Goal: Information Seeking & Learning: Learn about a topic

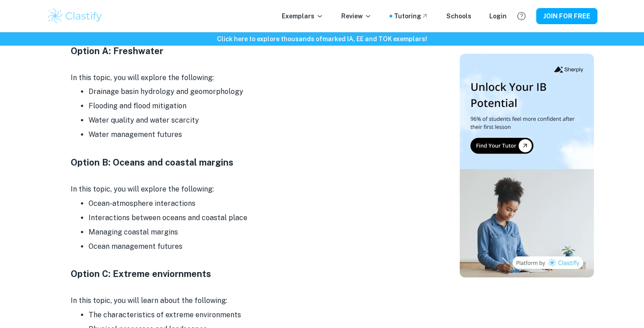
scroll to position [1139, 0]
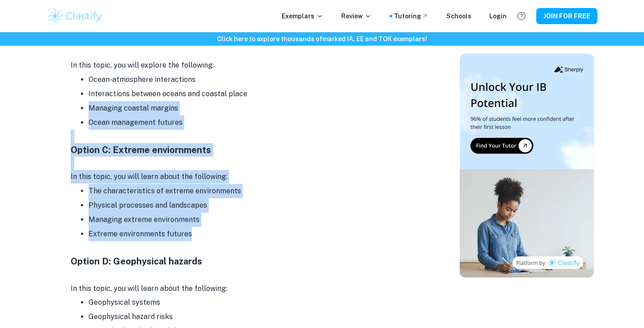
drag, startPoint x: 312, startPoint y: 93, endPoint x: 309, endPoint y: 233, distance: 140.5
click at [309, 233] on div "Exploring the IB Geography syllabus provides a clear view of the skills and kno…" at bounding box center [250, 252] width 358 height 2055
click at [309, 233] on li "Extreme environments futures" at bounding box center [259, 234] width 340 height 14
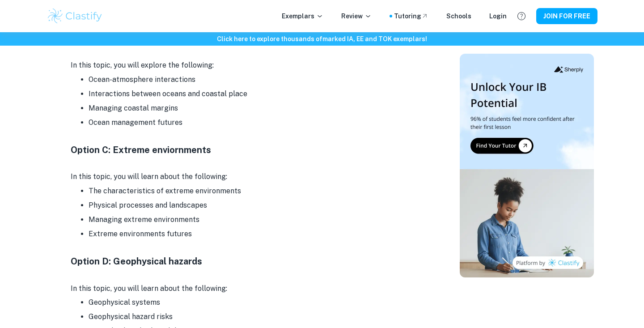
click at [309, 233] on li "Extreme environments futures" at bounding box center [259, 234] width 340 height 14
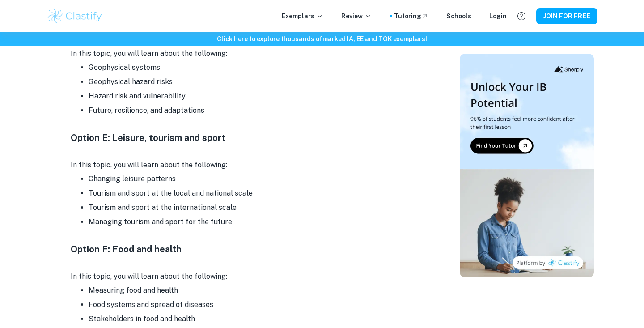
scroll to position [1536, 0]
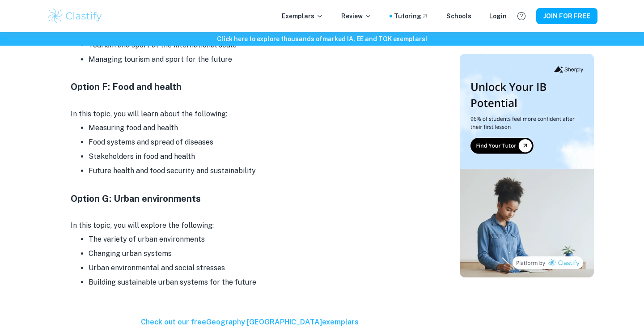
drag, startPoint x: 325, startPoint y: 111, endPoint x: 319, endPoint y: 250, distance: 139.2
click at [319, 250] on li "Changing urban systems" at bounding box center [259, 253] width 340 height 14
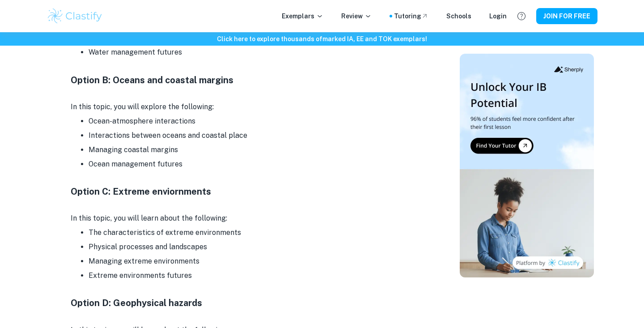
scroll to position [1061, 0]
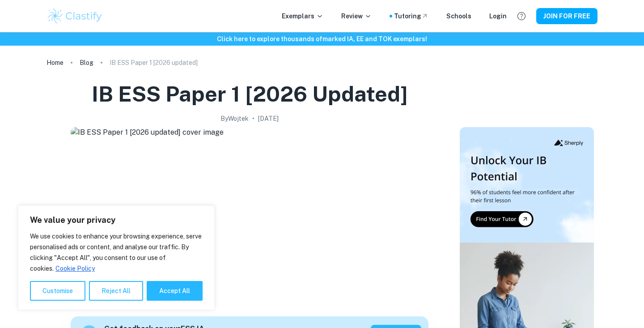
scroll to position [148, 0]
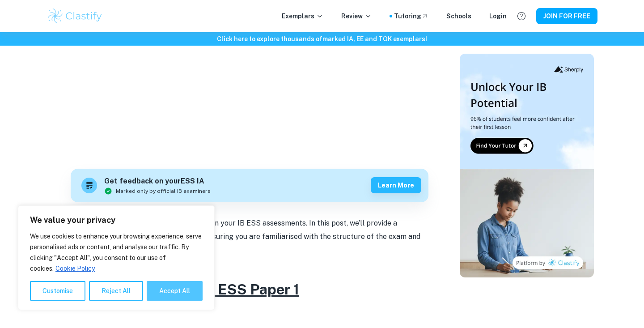
click at [152, 286] on button "Accept All" at bounding box center [175, 291] width 56 height 20
checkbox input "true"
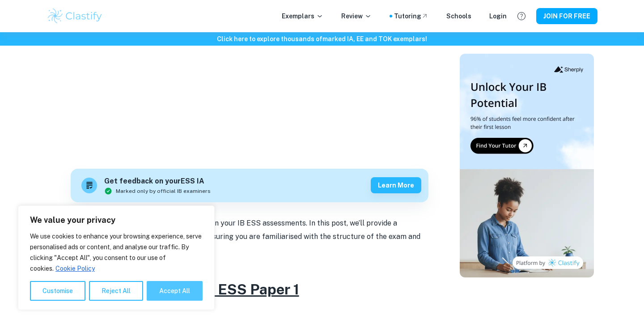
checkbox input "true"
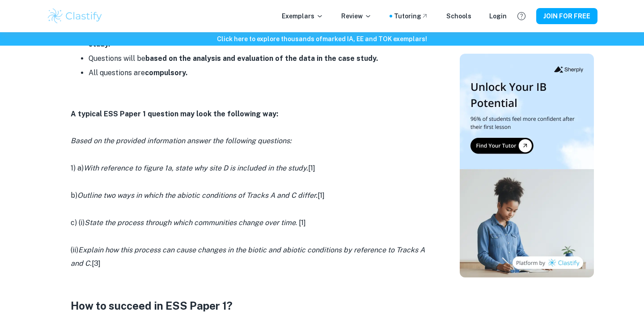
scroll to position [501, 0]
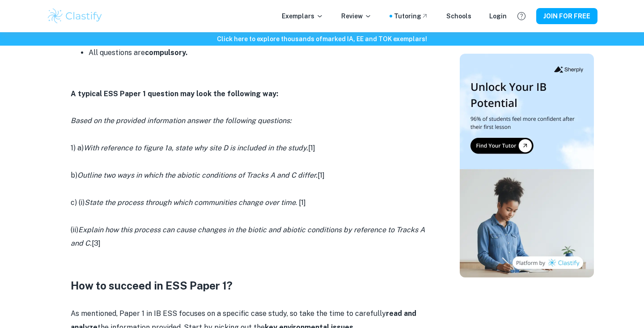
click at [169, 146] on icon "With reference to figure 1a, state why site D is included in the study." at bounding box center [196, 148] width 225 height 8
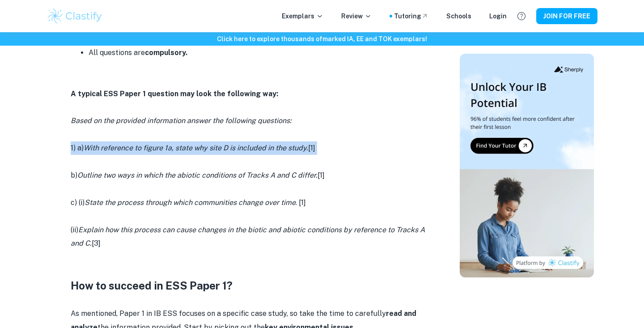
click at [169, 146] on icon "With reference to figure 1a, state why site D is included in the study." at bounding box center [196, 148] width 225 height 8
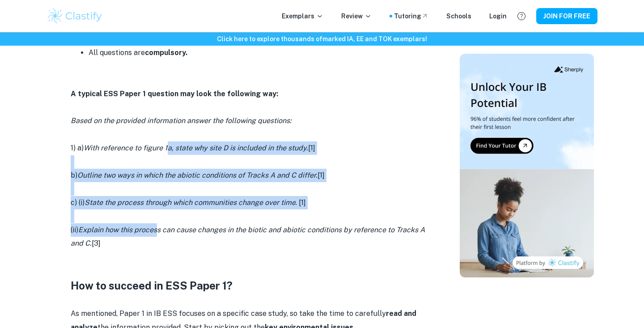
drag, startPoint x: 169, startPoint y: 146, endPoint x: 160, endPoint y: 224, distance: 78.3
click at [160, 224] on div "Paper 1 is the first examination you'll face in your IB ESS assessments. In thi…" at bounding box center [250, 187] width 358 height 648
click at [160, 225] on icon "Explain how this process can cause changes in the biotic and abiotic conditions…" at bounding box center [248, 236] width 354 height 22
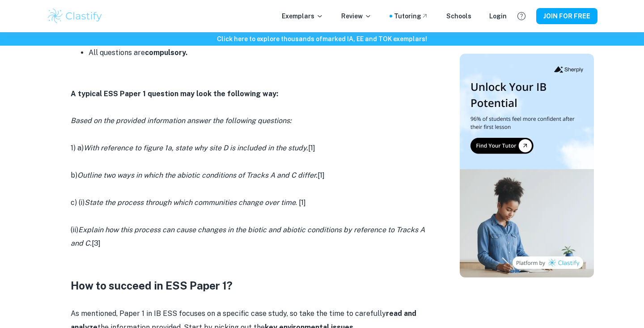
drag, startPoint x: 148, startPoint y: 242, endPoint x: 149, endPoint y: 82, distance: 159.7
click at [149, 82] on div "Paper 1 is the first examination you'll face in your IB ESS assessments. In thi…" at bounding box center [250, 187] width 358 height 648
click at [149, 82] on p at bounding box center [250, 79] width 358 height 13
click at [306, 158] on p at bounding box center [250, 161] width 358 height 13
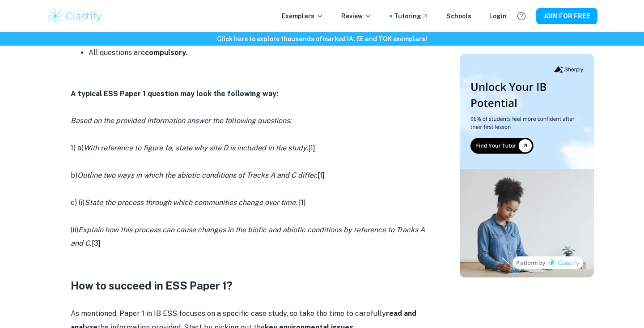
click at [306, 158] on p at bounding box center [250, 161] width 358 height 13
click at [306, 189] on p at bounding box center [250, 188] width 358 height 13
click at [323, 210] on p at bounding box center [250, 215] width 358 height 13
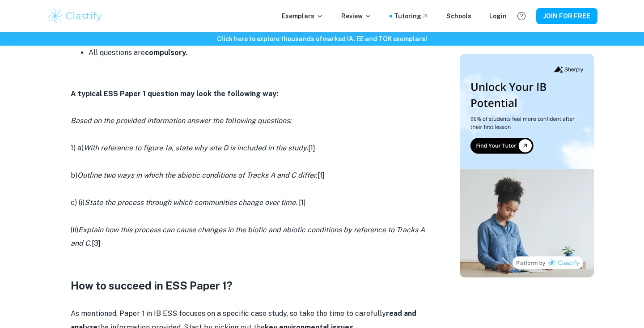
click at [323, 210] on p at bounding box center [250, 215] width 358 height 13
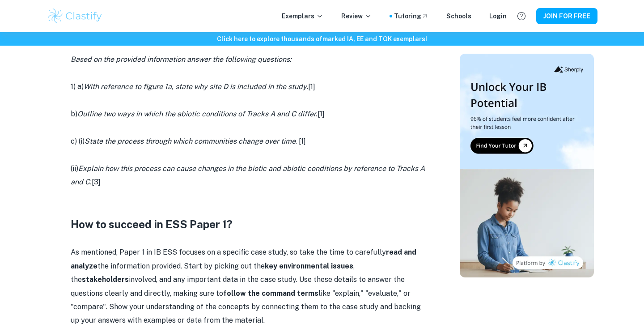
scroll to position [575, 0]
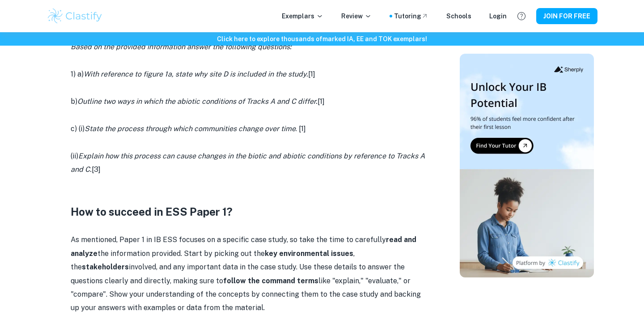
click at [327, 184] on p at bounding box center [250, 182] width 358 height 13
drag, startPoint x: 327, startPoint y: 184, endPoint x: 327, endPoint y: 165, distance: 18.3
click at [327, 165] on div "Paper 1 is the first examination you'll face in your IB ESS assessments. In thi…" at bounding box center [250, 113] width 358 height 648
click at [327, 165] on p "(ii) Explain how this process can cause changes in the biotic and abiotic condi…" at bounding box center [250, 162] width 358 height 27
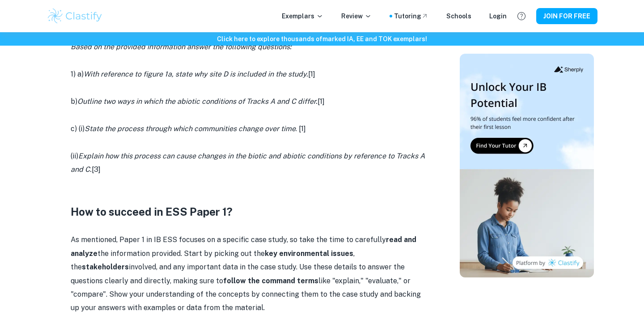
click at [327, 165] on p "(ii) Explain how this process can cause changes in the biotic and abiotic condi…" at bounding box center [250, 162] width 358 height 27
drag, startPoint x: 327, startPoint y: 165, endPoint x: 327, endPoint y: 187, distance: 21.0
click at [327, 187] on div "Paper 1 is the first examination you'll face in your IB ESS assessments. In thi…" at bounding box center [250, 113] width 358 height 648
click at [327, 190] on p at bounding box center [250, 196] width 358 height 13
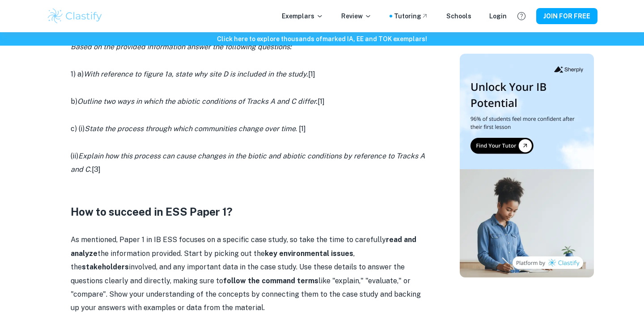
drag, startPoint x: 327, startPoint y: 187, endPoint x: 327, endPoint y: 159, distance: 27.7
click at [327, 159] on div "Paper 1 is the first examination you'll face in your IB ESS assessments. In thi…" at bounding box center [250, 113] width 358 height 648
click at [327, 159] on p "(ii) Explain how this process can cause changes in the biotic and abiotic condi…" at bounding box center [250, 162] width 358 height 27
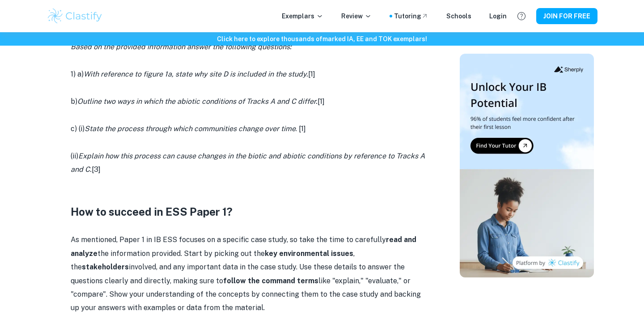
drag, startPoint x: 327, startPoint y: 159, endPoint x: 327, endPoint y: 187, distance: 28.2
click at [327, 187] on div "Paper 1 is the first examination you'll face in your IB ESS assessments. In thi…" at bounding box center [250, 113] width 358 height 648
click at [327, 190] on p at bounding box center [250, 196] width 358 height 13
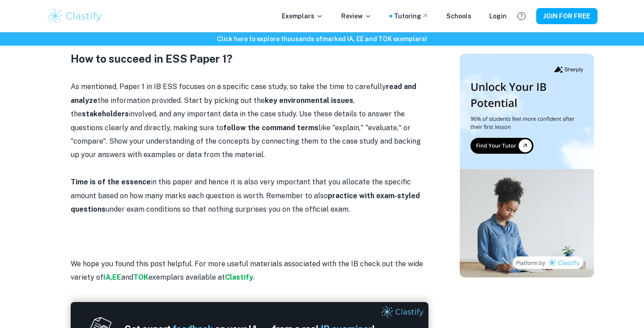
scroll to position [734, 0]
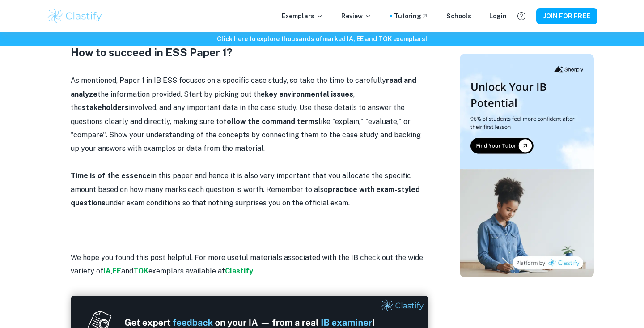
click at [293, 224] on p at bounding box center [250, 230] width 358 height 13
drag, startPoint x: 293, startPoint y: 220, endPoint x: 335, endPoint y: 202, distance: 45.9
click at [335, 202] on p "Time is of the essence in this paper and hence it is also very important that y…" at bounding box center [250, 189] width 358 height 41
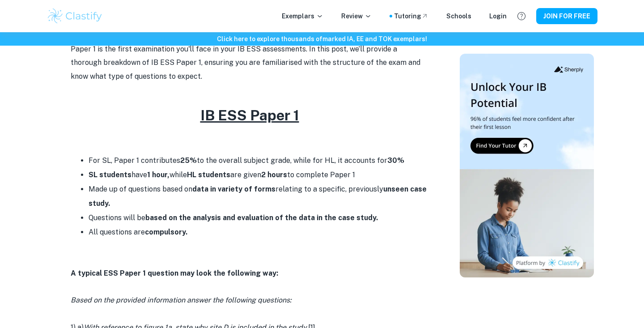
scroll to position [321, 0]
click at [108, 250] on p at bounding box center [250, 246] width 358 height 13
drag, startPoint x: 108, startPoint y: 250, endPoint x: 226, endPoint y: 229, distance: 120.4
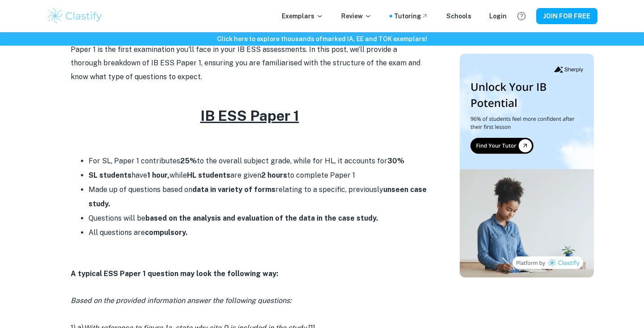
click at [226, 229] on li "All questions are compulsory." at bounding box center [259, 232] width 340 height 14
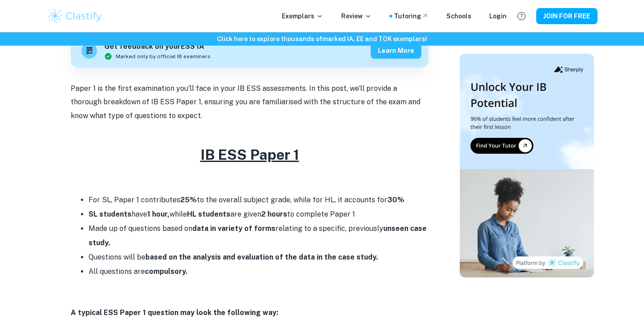
scroll to position [554, 0]
